Goal: Find specific page/section: Find specific page/section

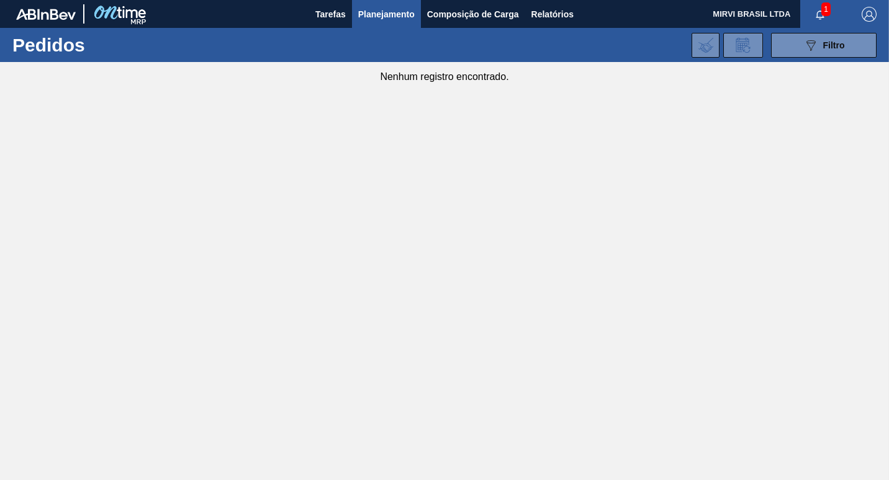
click at [390, 19] on span "Planejamento" at bounding box center [386, 14] width 56 height 15
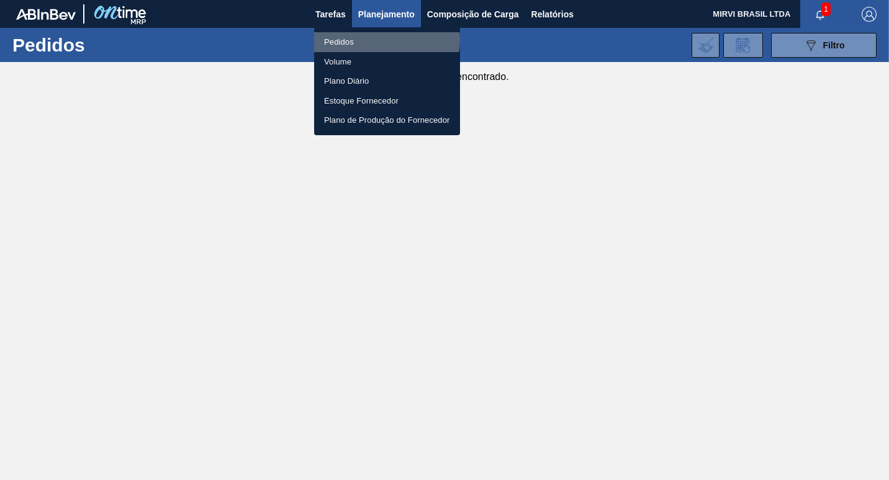
click at [385, 40] on li "Pedidos" at bounding box center [387, 42] width 146 height 20
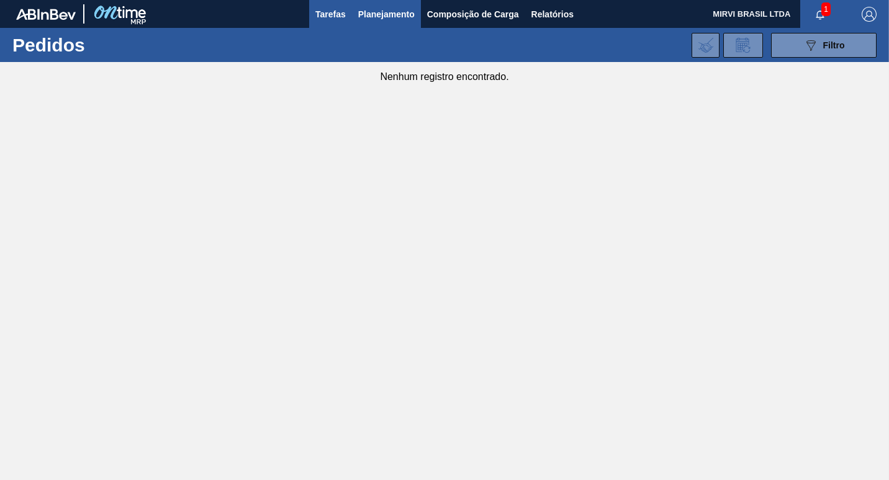
click at [338, 9] on span "Tarefas" at bounding box center [330, 14] width 30 height 15
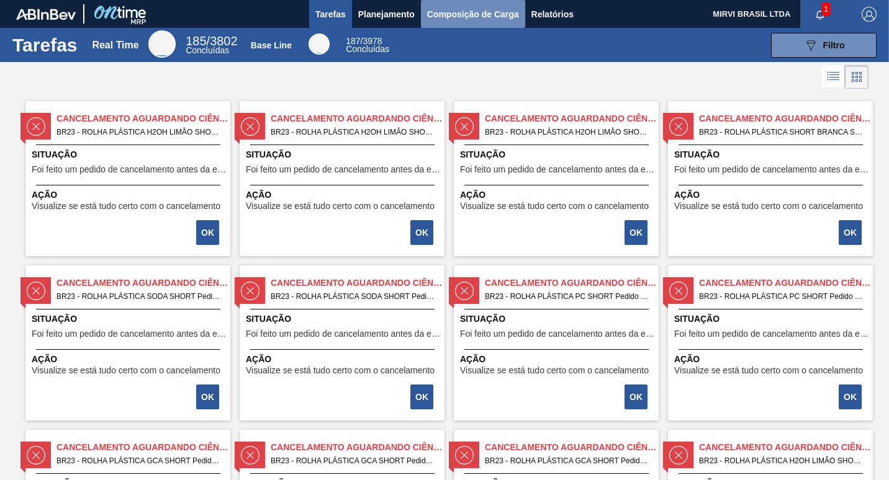
click at [495, 19] on span "Composição de Carga" at bounding box center [473, 14] width 92 height 15
